Goal: Transaction & Acquisition: Purchase product/service

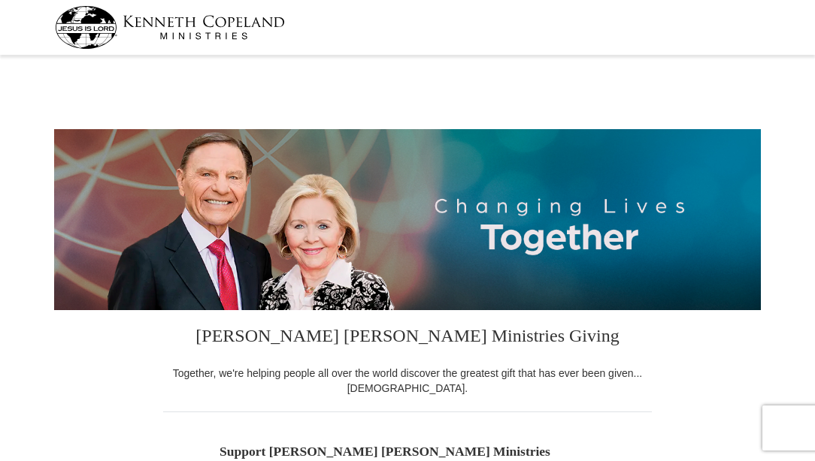
select select "TN"
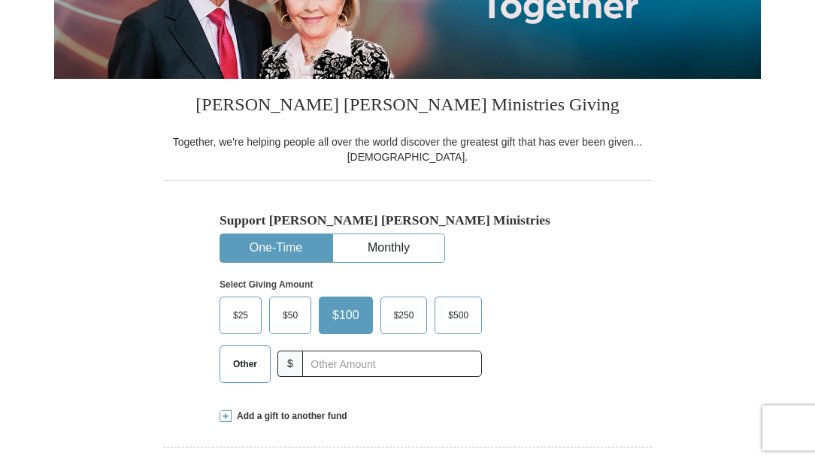
scroll to position [232, 0]
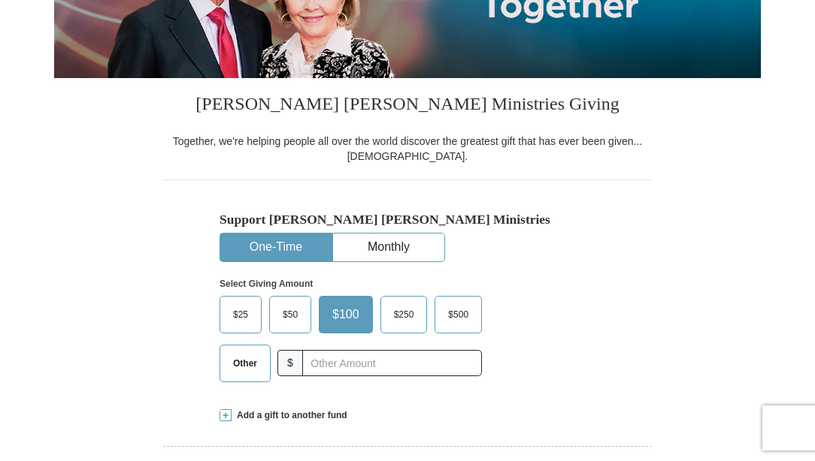
click at [246, 371] on label "Other" at bounding box center [245, 364] width 50 height 36
click at [0, 0] on input "Other" at bounding box center [0, 0] width 0 height 0
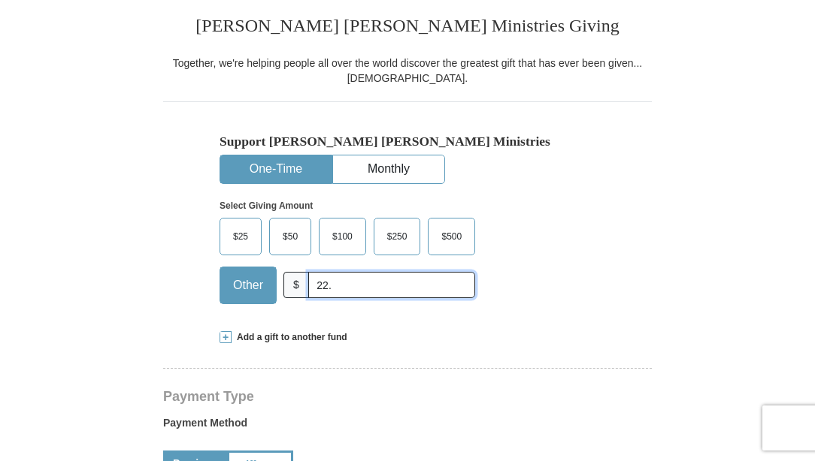
scroll to position [313, 0]
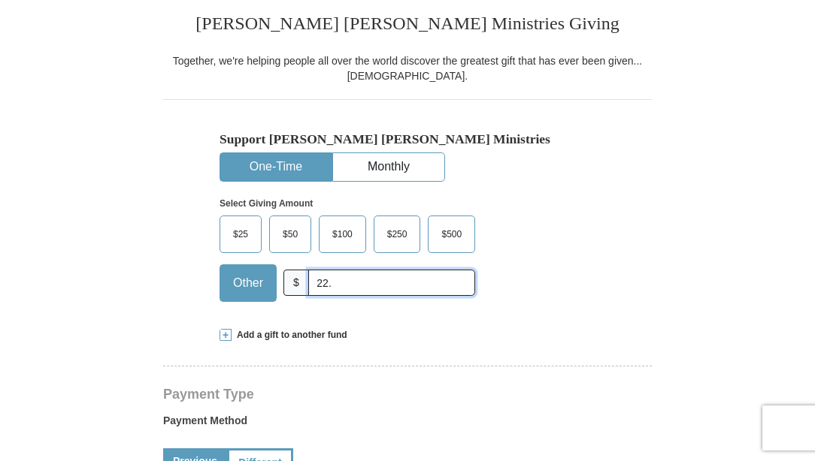
click at [328, 289] on input "22." at bounding box center [391, 283] width 167 height 26
type input "22.00"
click at [223, 335] on span at bounding box center [225, 335] width 12 height 12
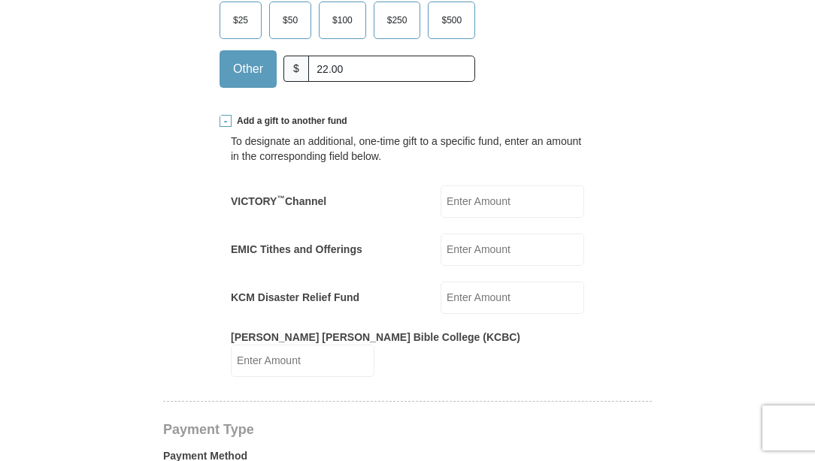
scroll to position [529, 0]
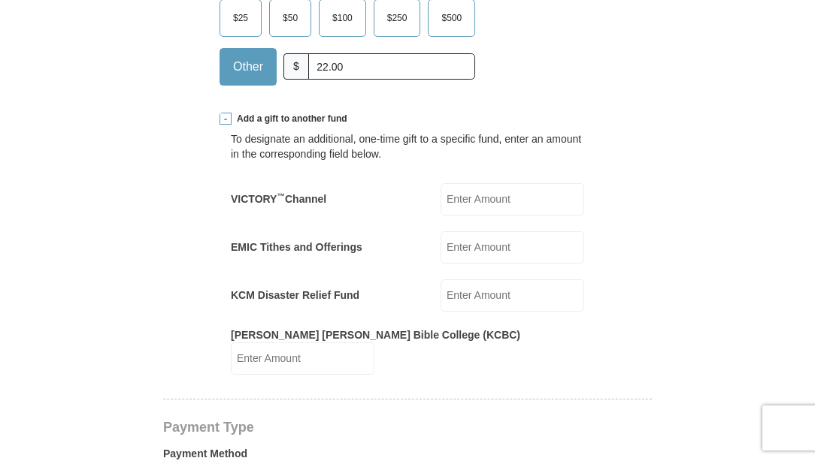
click at [452, 257] on input "EMIC Tithes and Offerings" at bounding box center [512, 247] width 144 height 32
type input "22.00"
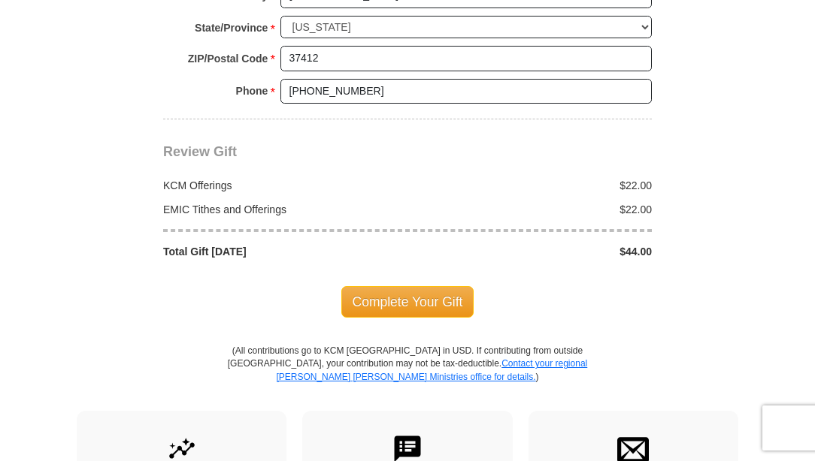
scroll to position [1509, 0]
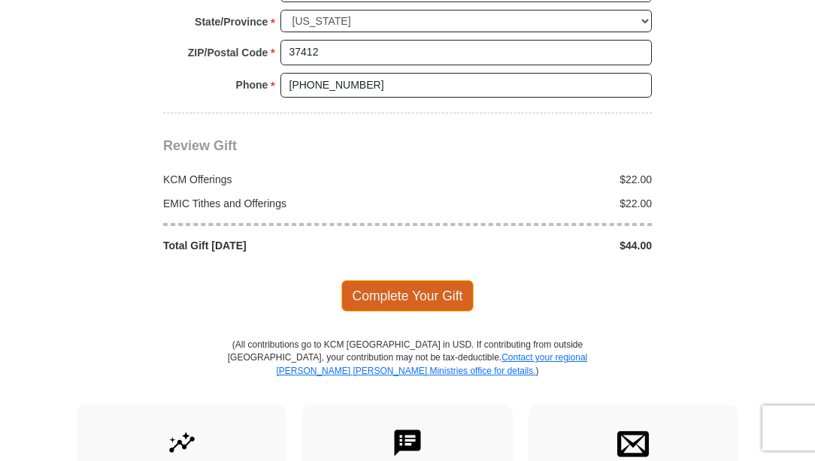
click at [416, 280] on span "Complete Your Gift" at bounding box center [407, 296] width 133 height 32
